Goal: Transaction & Acquisition: Purchase product/service

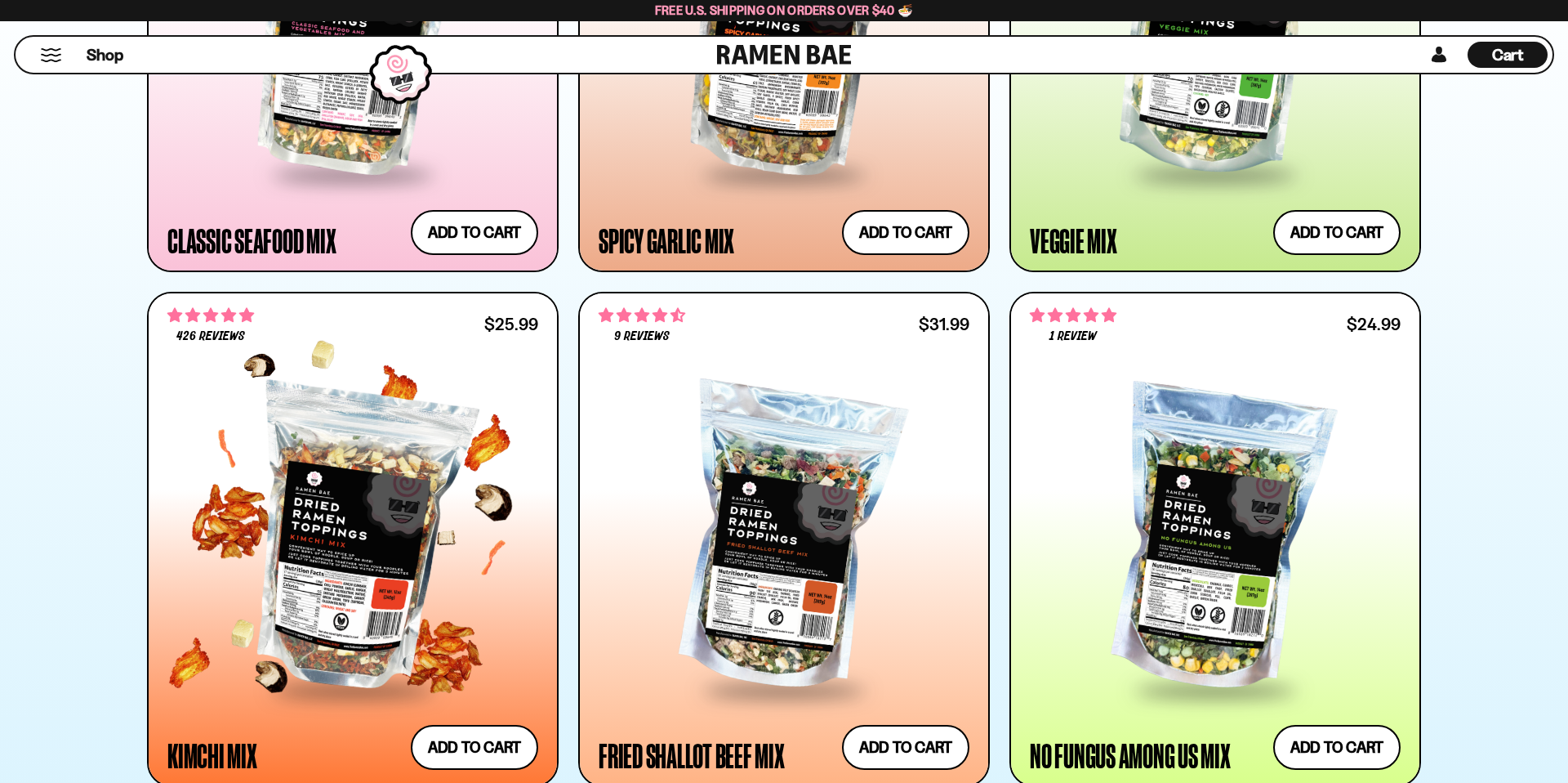
scroll to position [1153, 0]
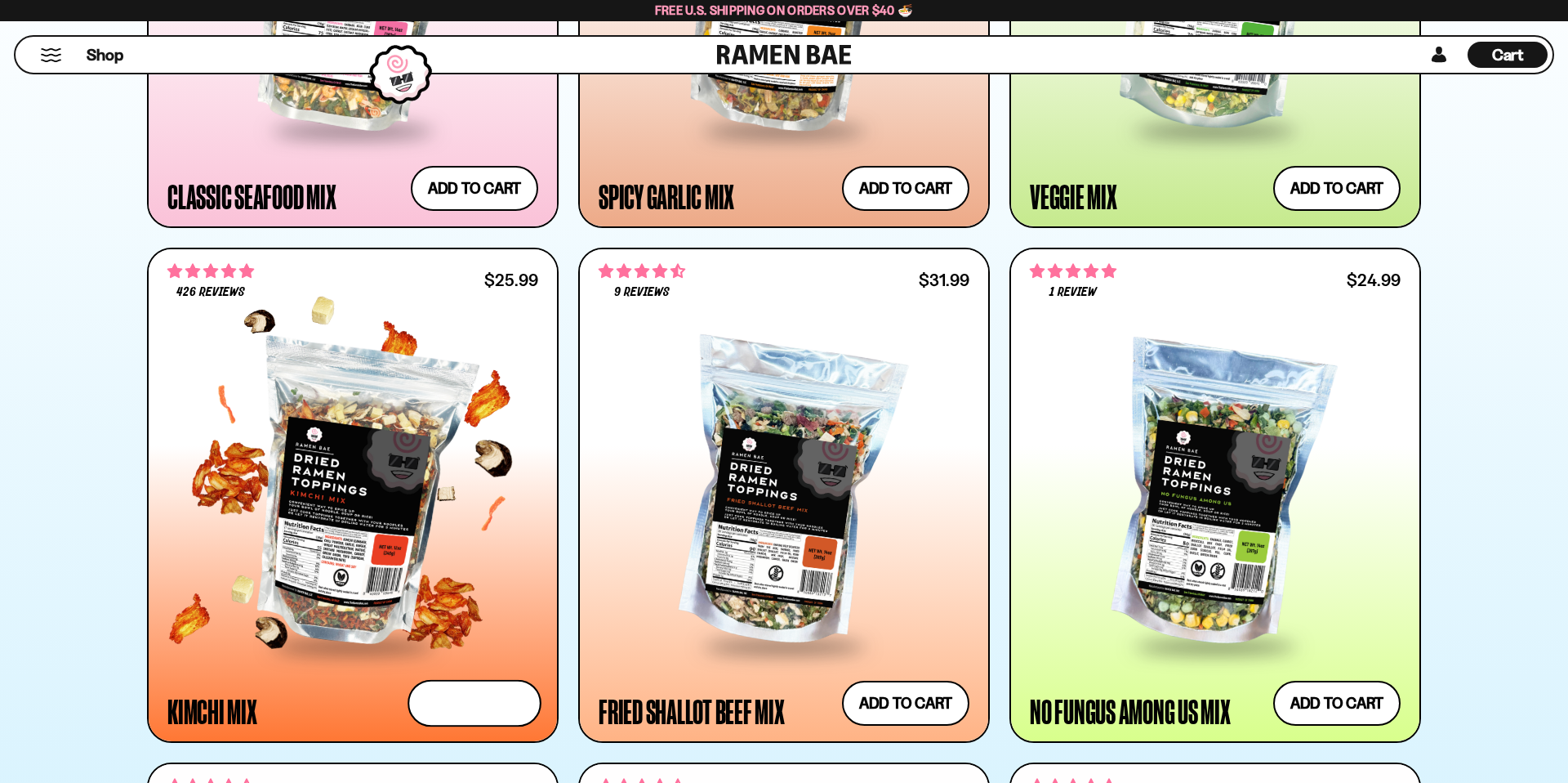
click at [493, 702] on button "Add to cart Add — Regular price $25.99 Regular price Sale price $25.99 Unit pri…" at bounding box center [475, 703] width 134 height 47
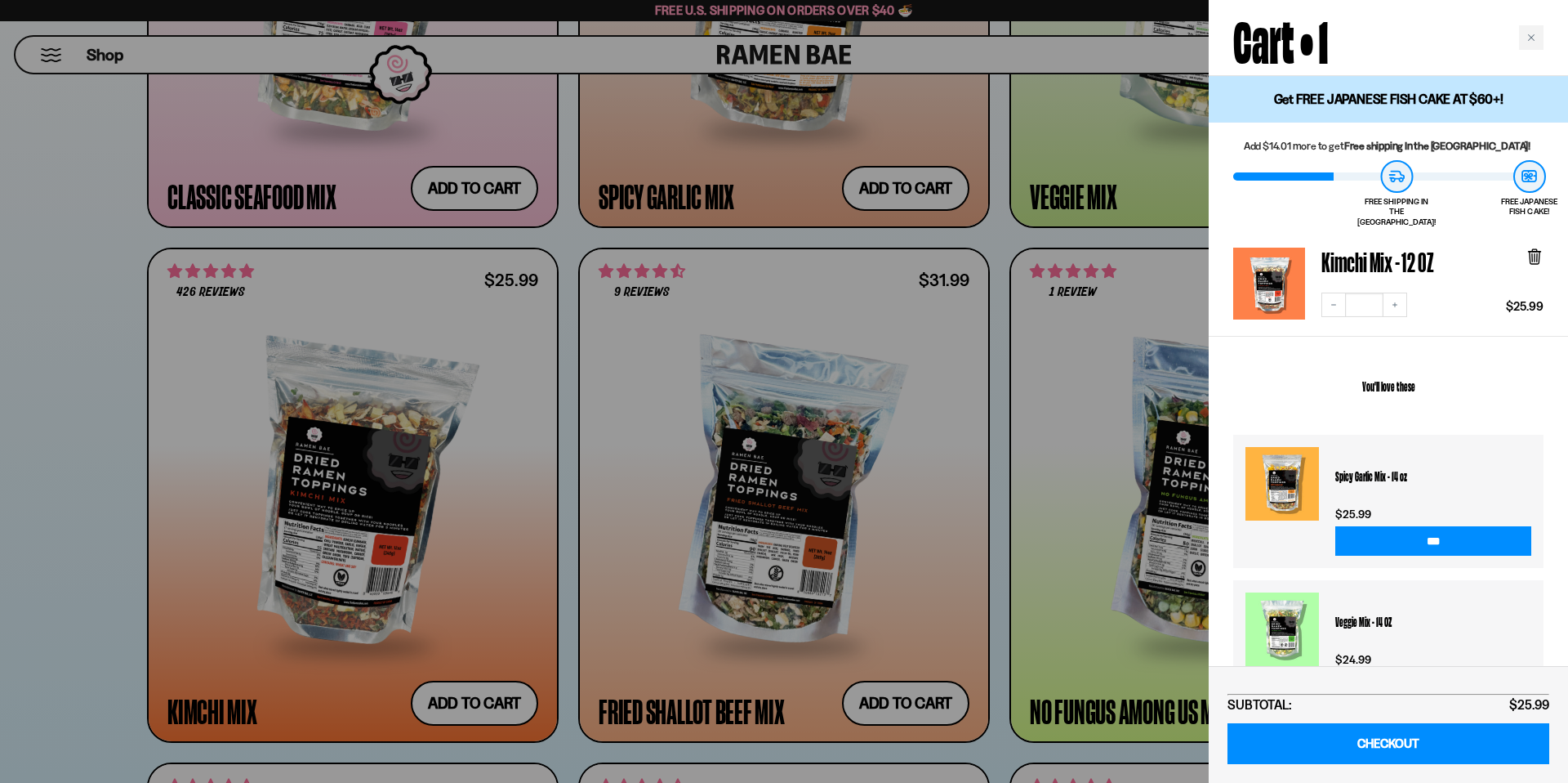
click at [916, 184] on div at bounding box center [784, 392] width 1568 height 783
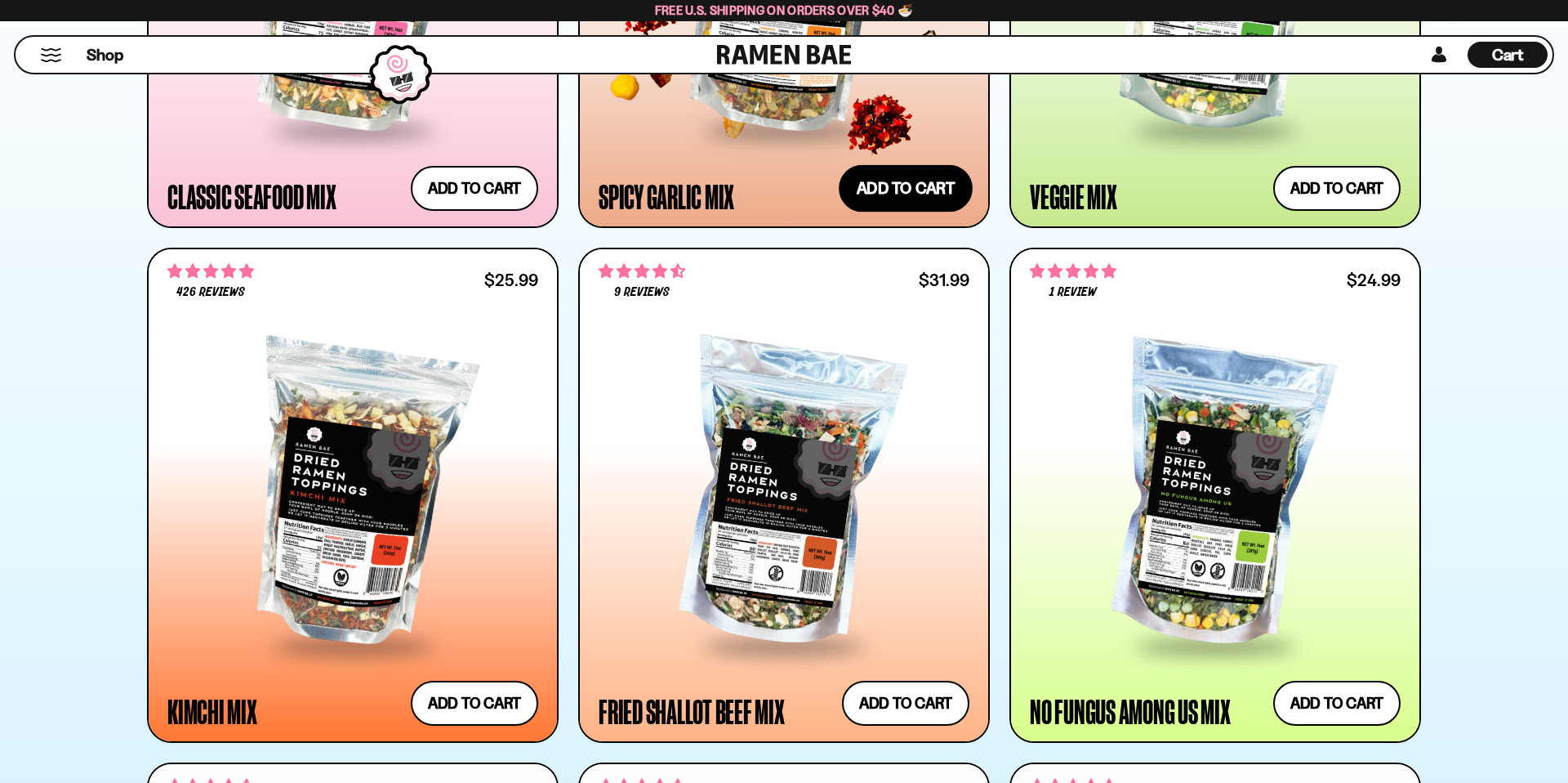
click at [896, 198] on button "Add to cart Add — Regular price $25.99 Regular price Sale price $25.99 Unit pri…" at bounding box center [906, 187] width 134 height 47
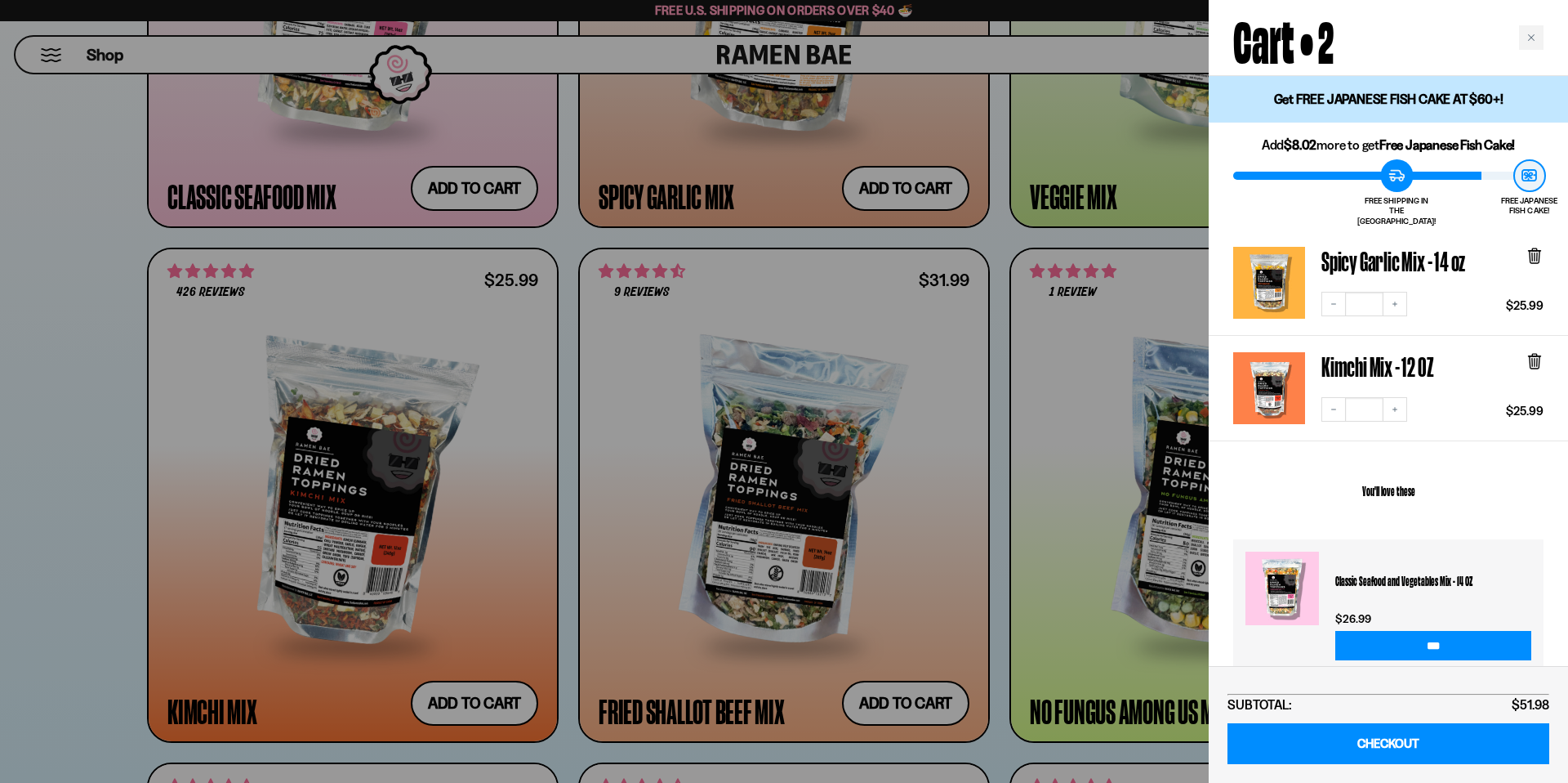
click at [998, 237] on div at bounding box center [784, 392] width 1568 height 783
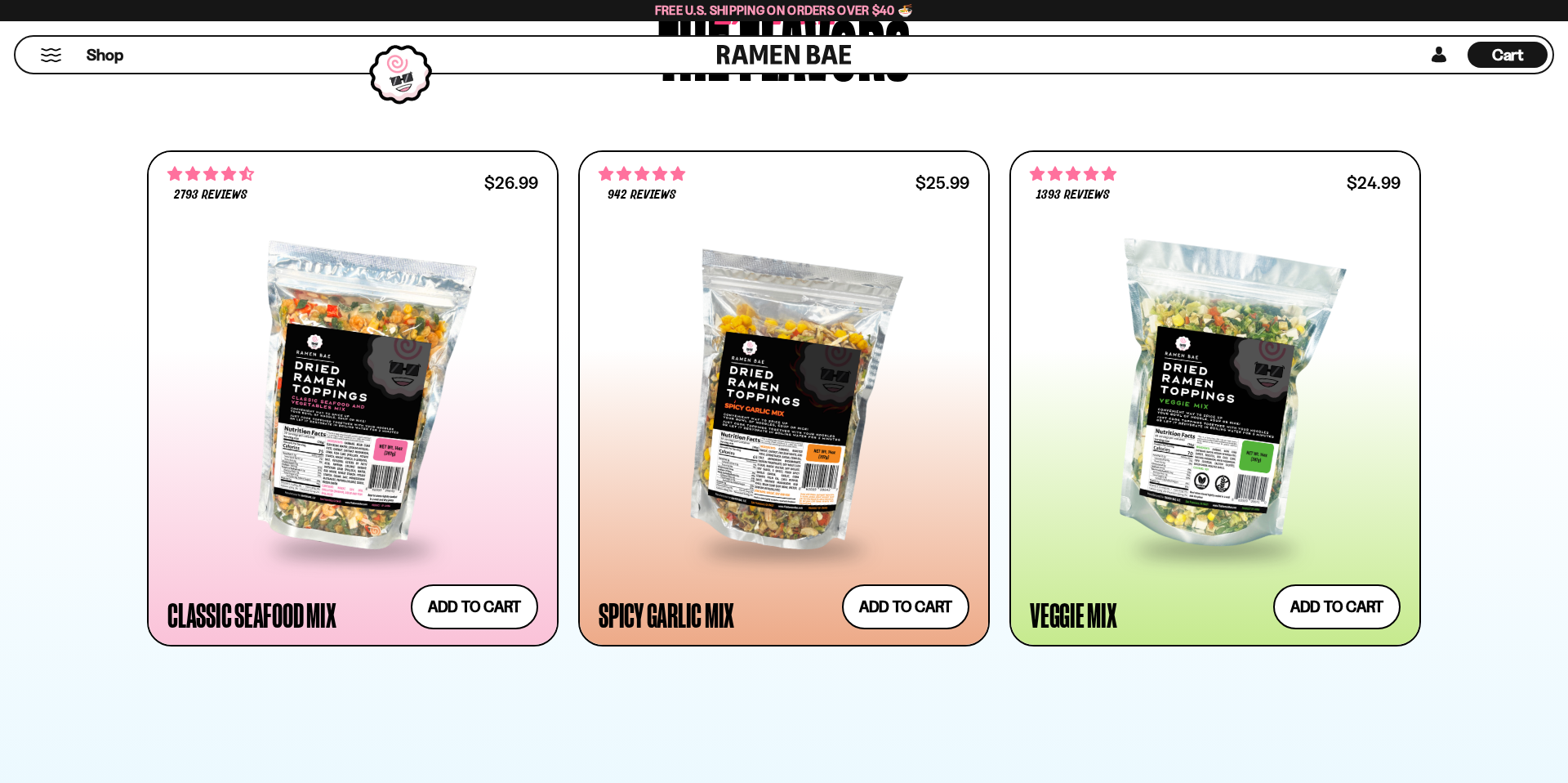
scroll to position [818, 0]
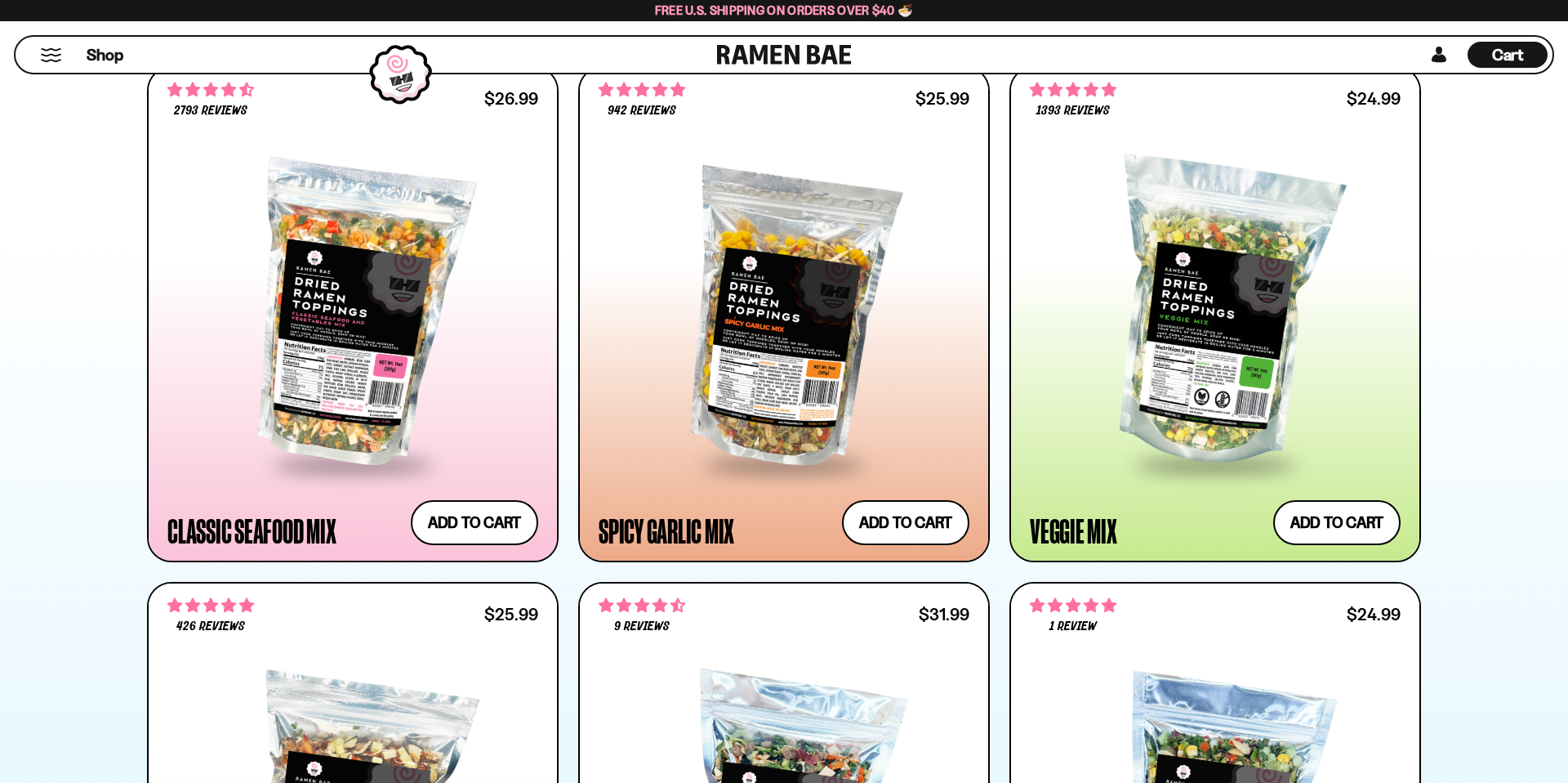
click at [1513, 59] on span "Cart" at bounding box center [1508, 55] width 32 height 20
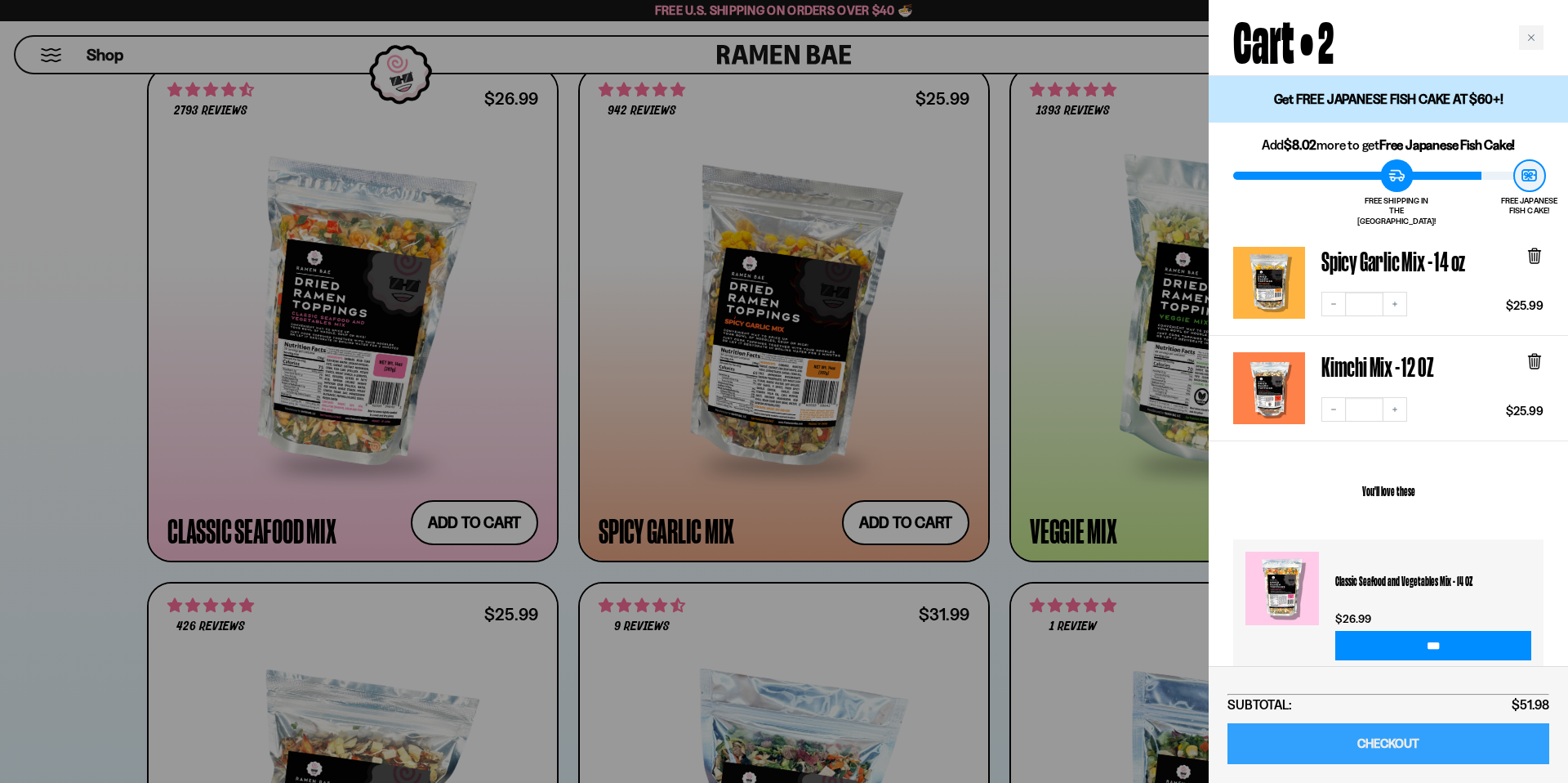
click at [1432, 751] on link "CHECKOUT" at bounding box center [1388, 743] width 322 height 42
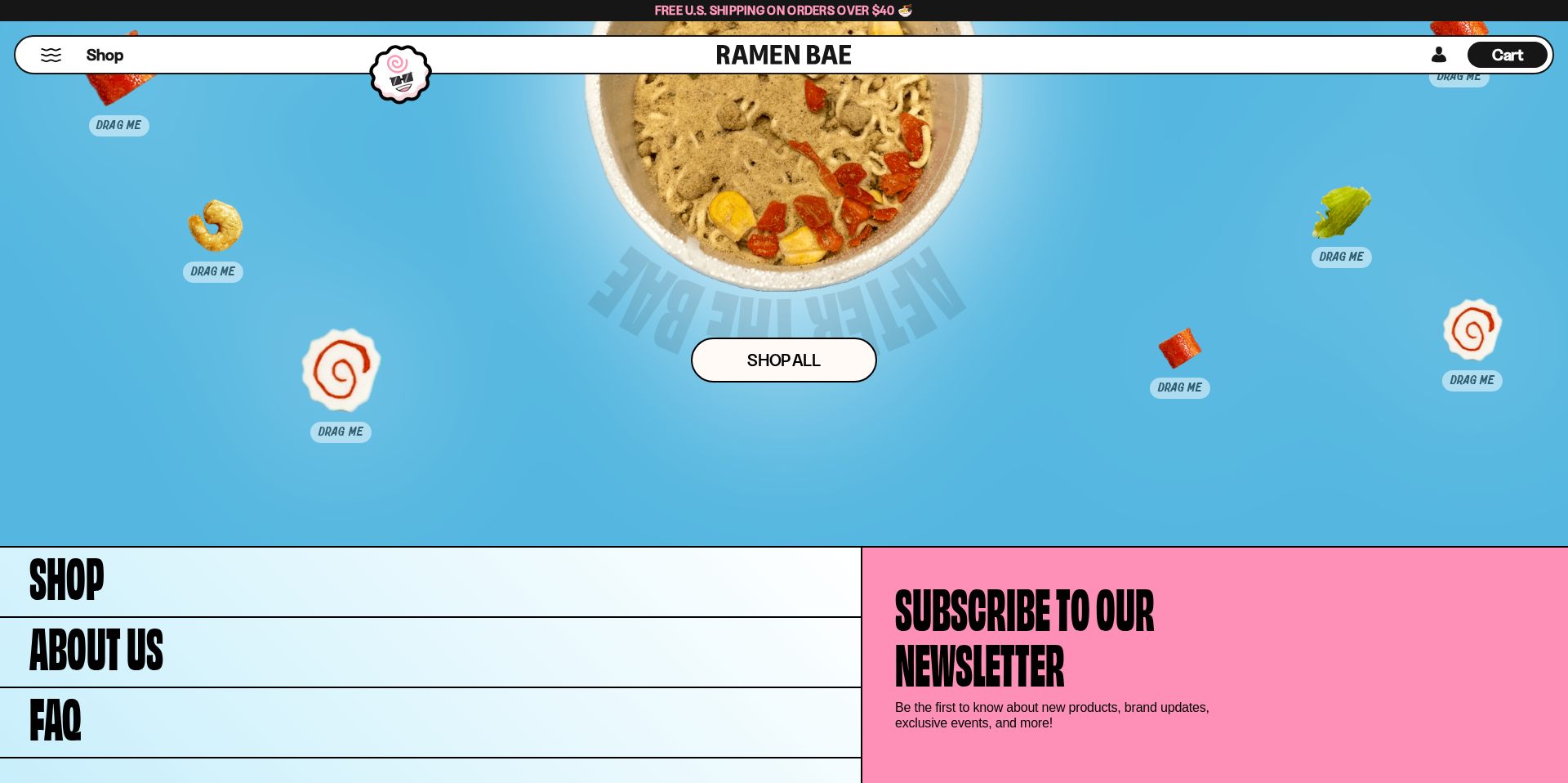
scroll to position [8648, 0]
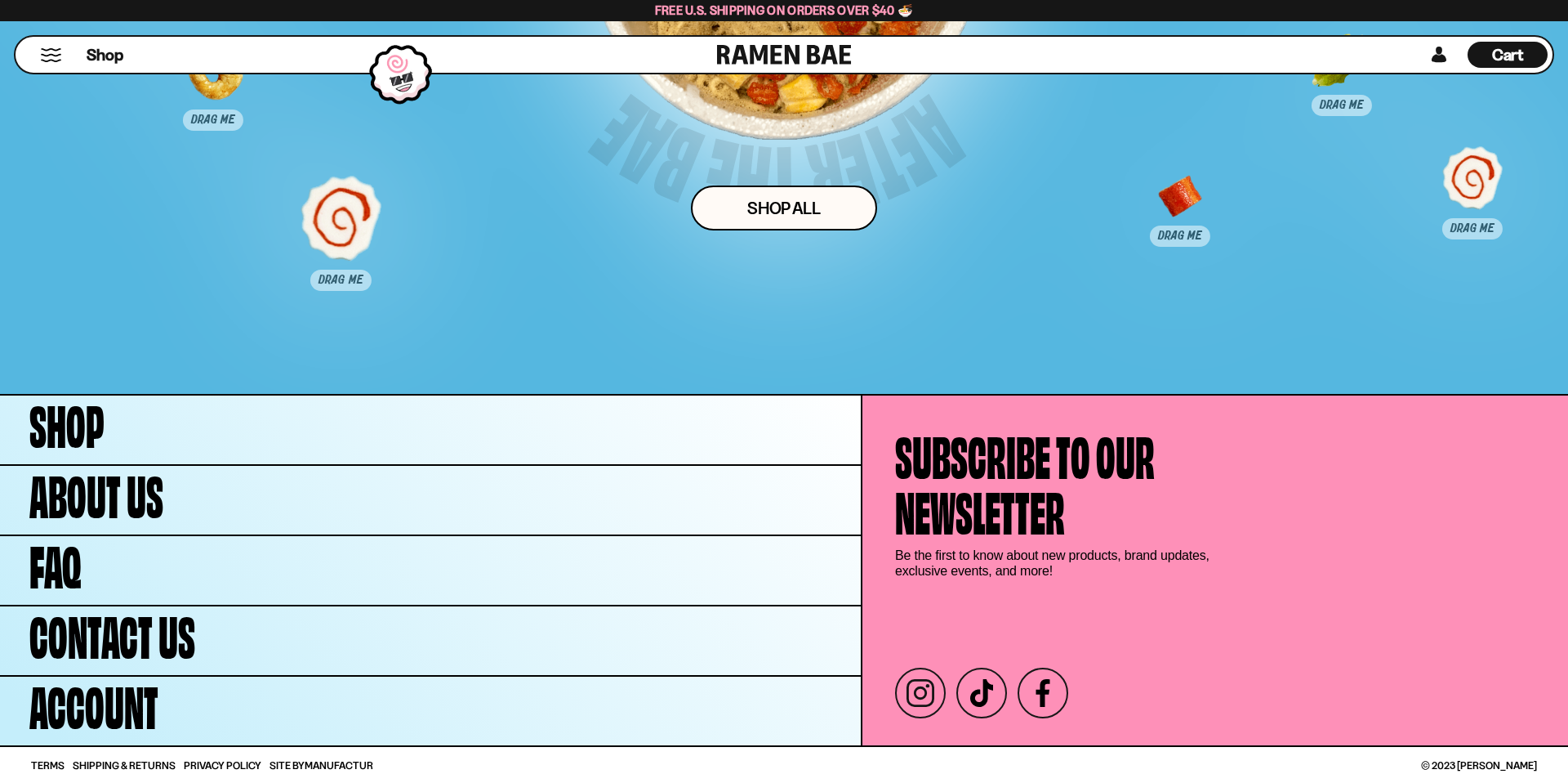
click at [1528, 56] on div "Cart D0381C2F-513E-4F90-8A41-6F0A75DCBAAA" at bounding box center [1507, 55] width 80 height 26
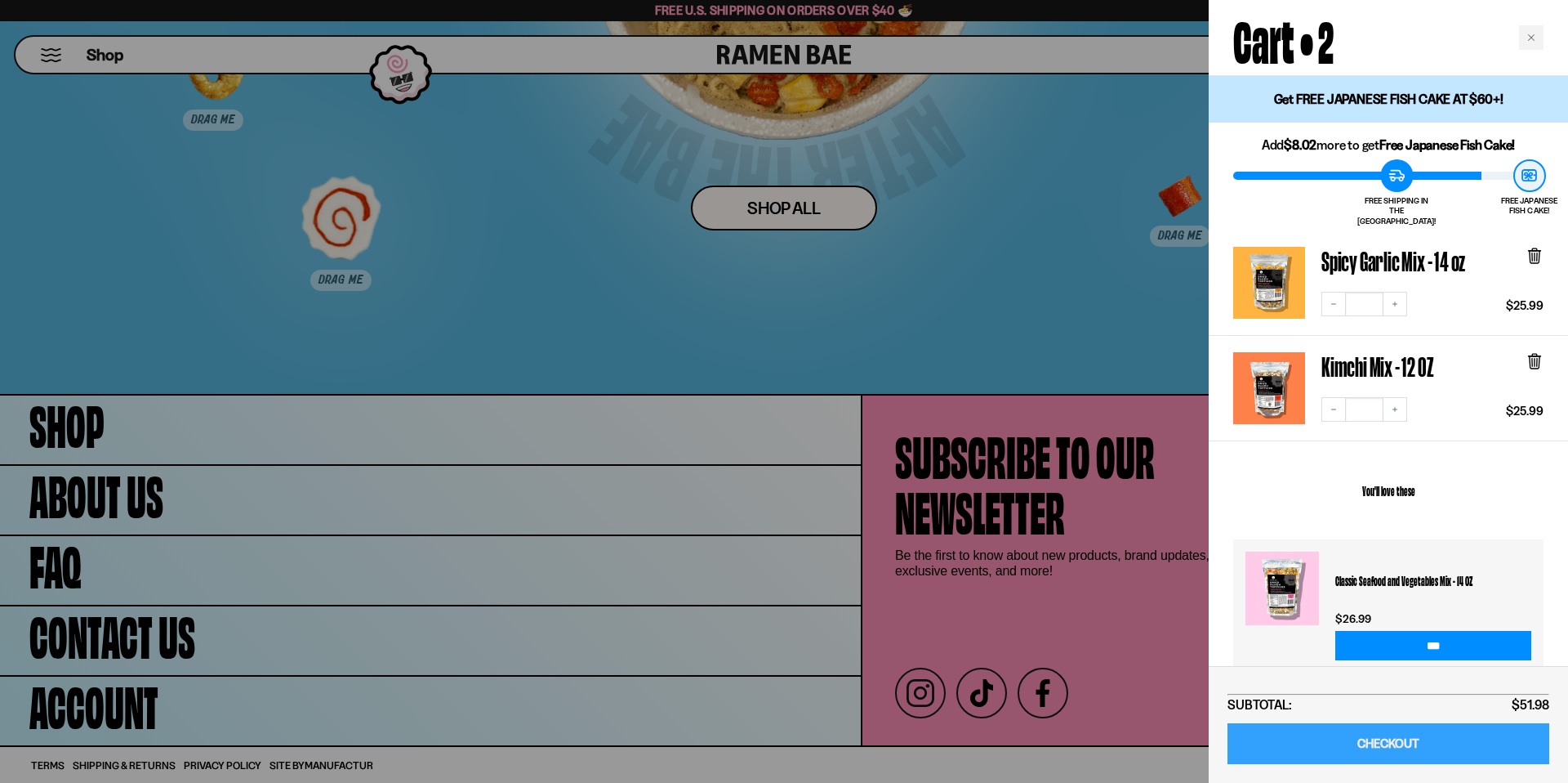
click at [1416, 747] on link "CHECKOUT" at bounding box center [1388, 743] width 322 height 42
